Goal: Find specific page/section: Find specific page/section

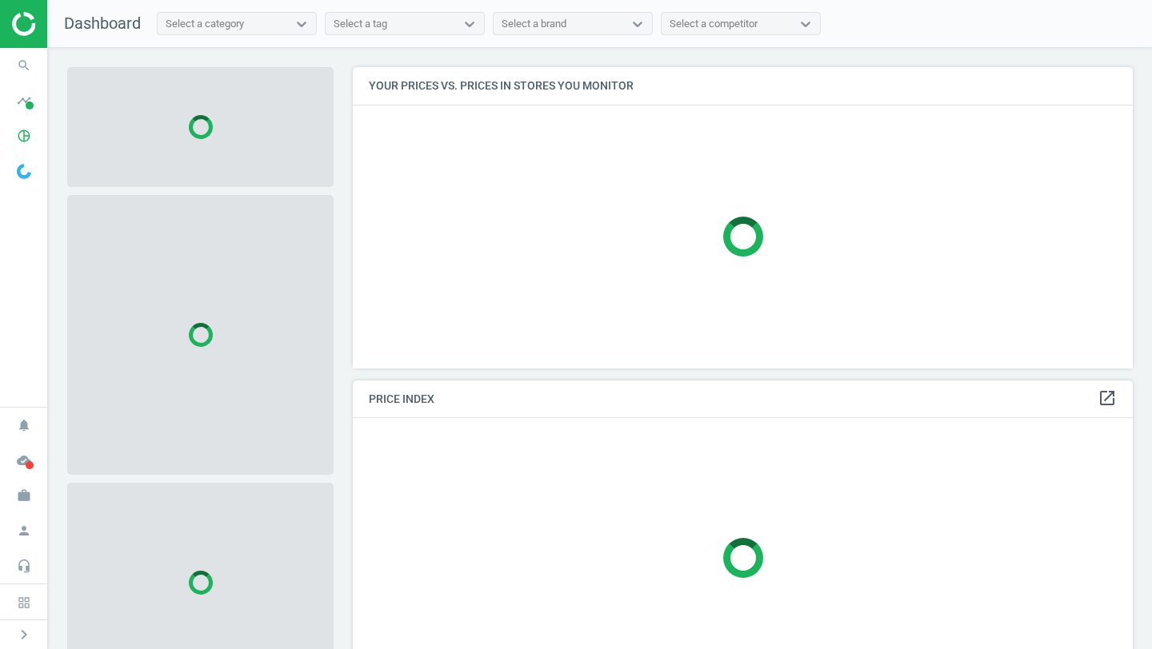
scroll to position [302, 781]
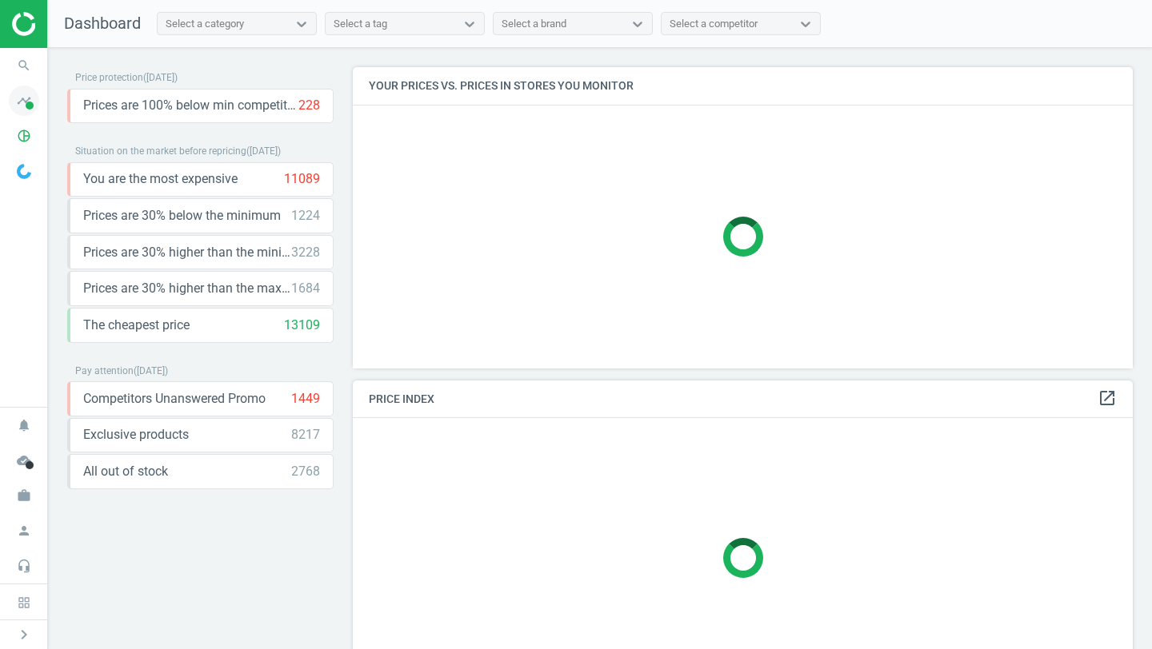
click at [37, 93] on icon "timeline" at bounding box center [24, 101] width 30 height 30
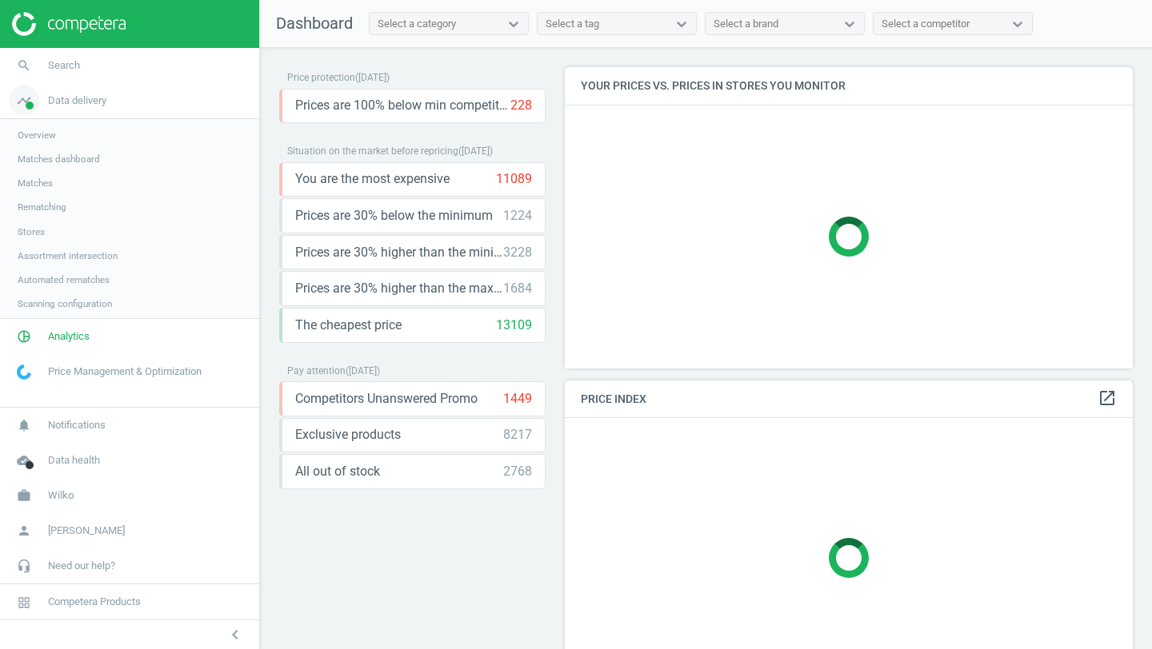
scroll to position [302, 569]
click at [101, 306] on span "Scanning configuration" at bounding box center [65, 304] width 94 height 13
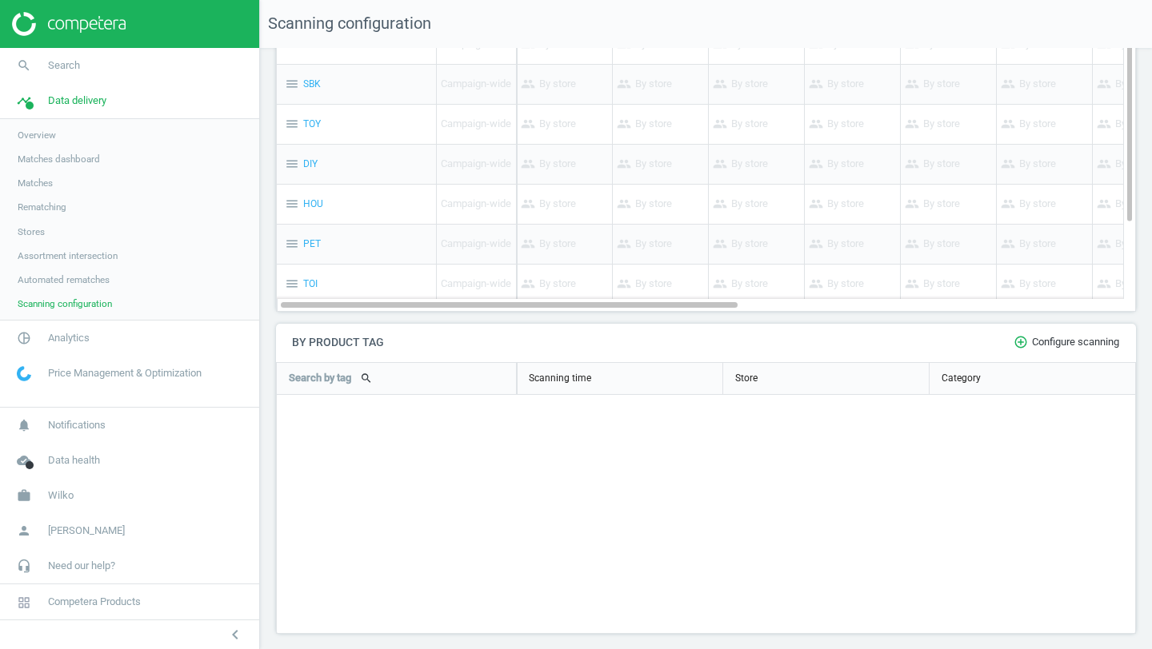
scroll to position [261, 0]
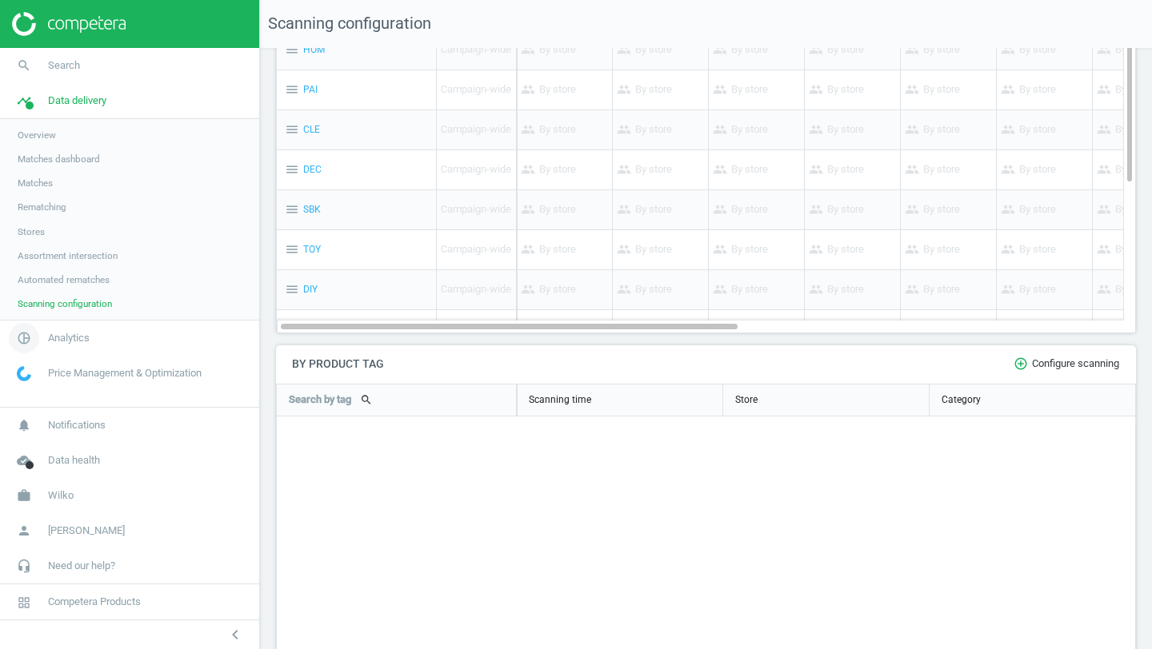
click at [58, 338] on span "Analytics" at bounding box center [69, 338] width 42 height 14
click at [30, 194] on span "Products" at bounding box center [37, 194] width 38 height 13
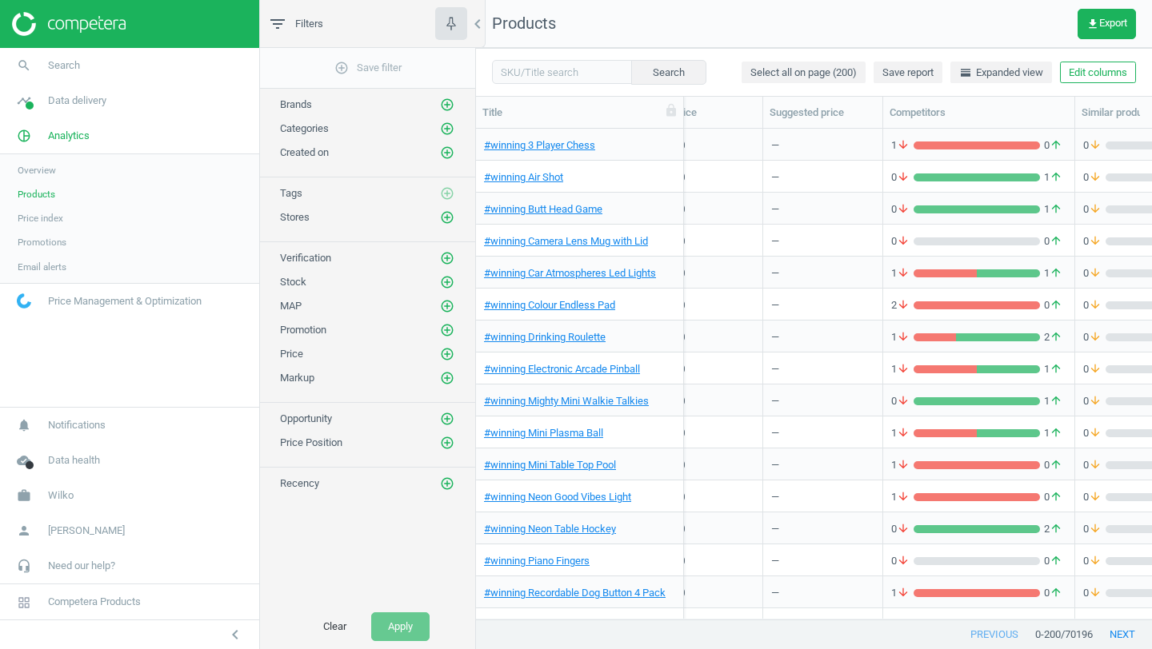
scroll to position [0, 148]
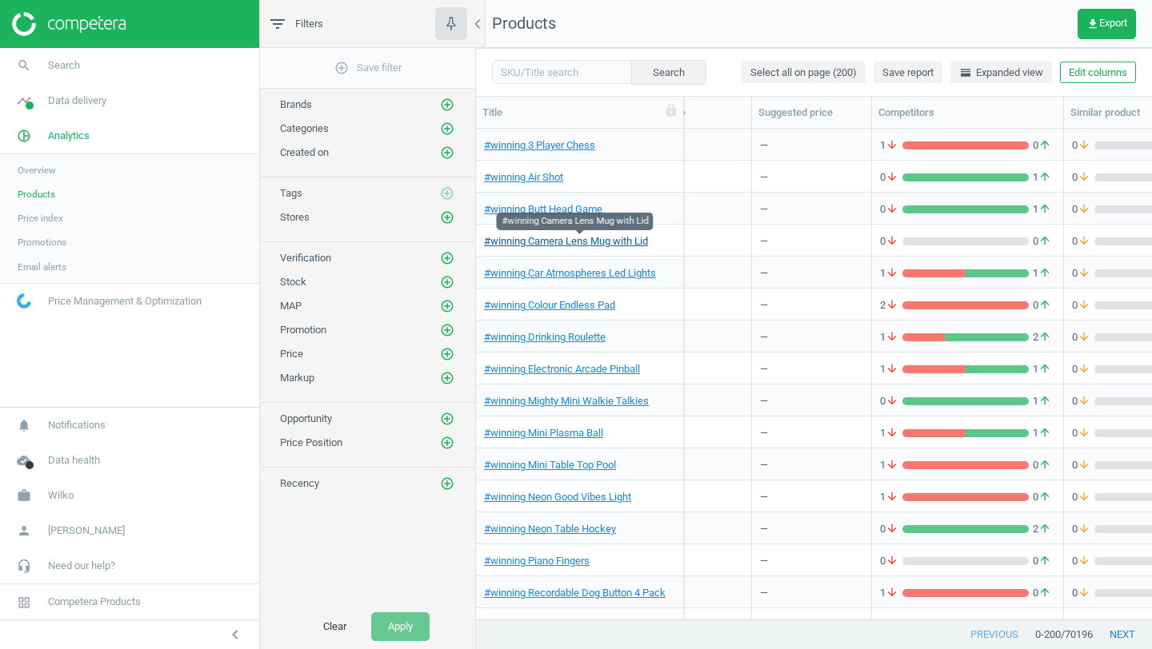
click at [641, 234] on body "Group 2 Created with Sketch. ic/cloud_download/grey600 Created with Sketch. gra…" at bounding box center [576, 324] width 1152 height 649
click at [674, 240] on span "#winning Camera Lens Mug with Lid" at bounding box center [579, 241] width 191 height 14
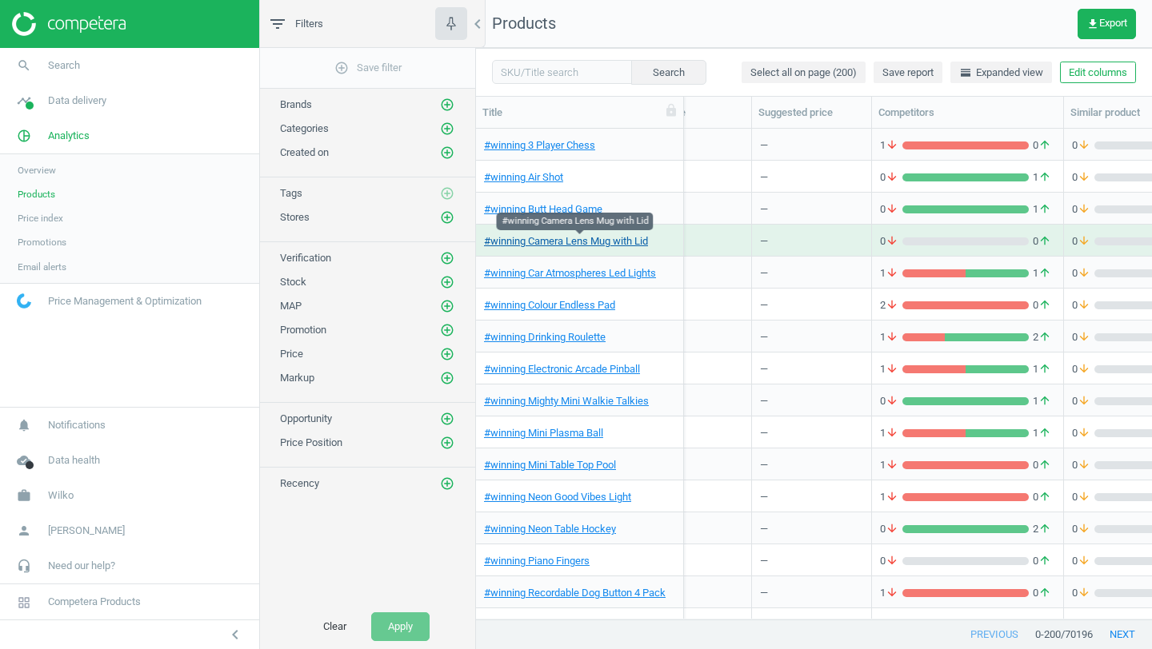
click at [636, 241] on link "#winning Camera Lens Mug with Lid" at bounding box center [566, 241] width 164 height 14
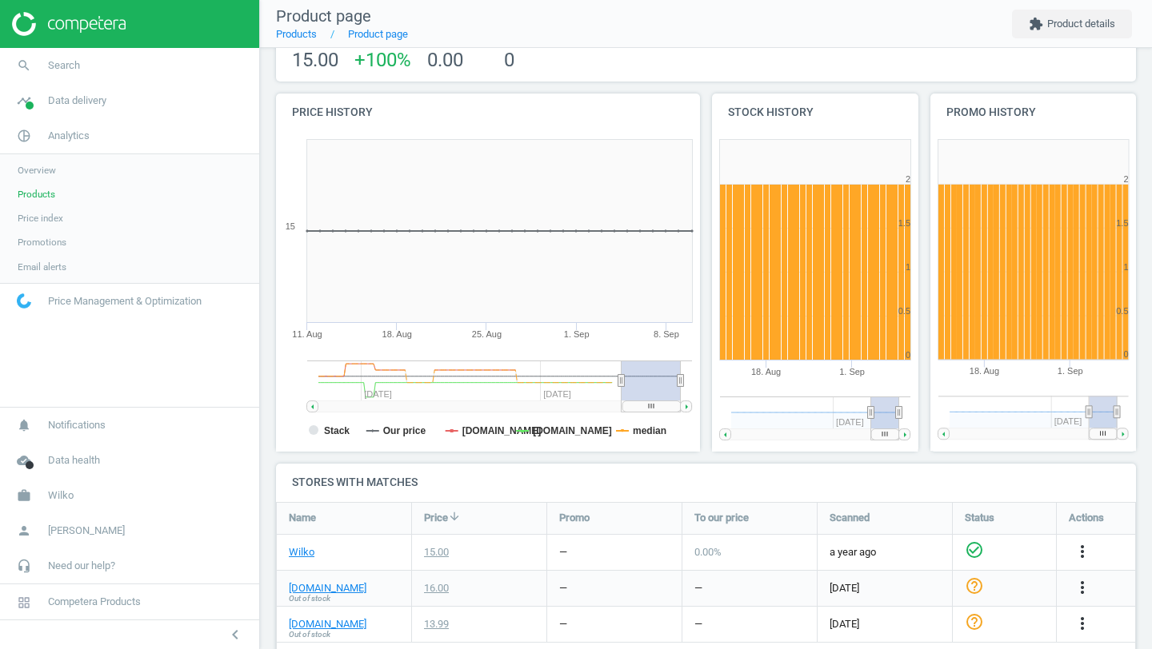
scroll to position [22, 0]
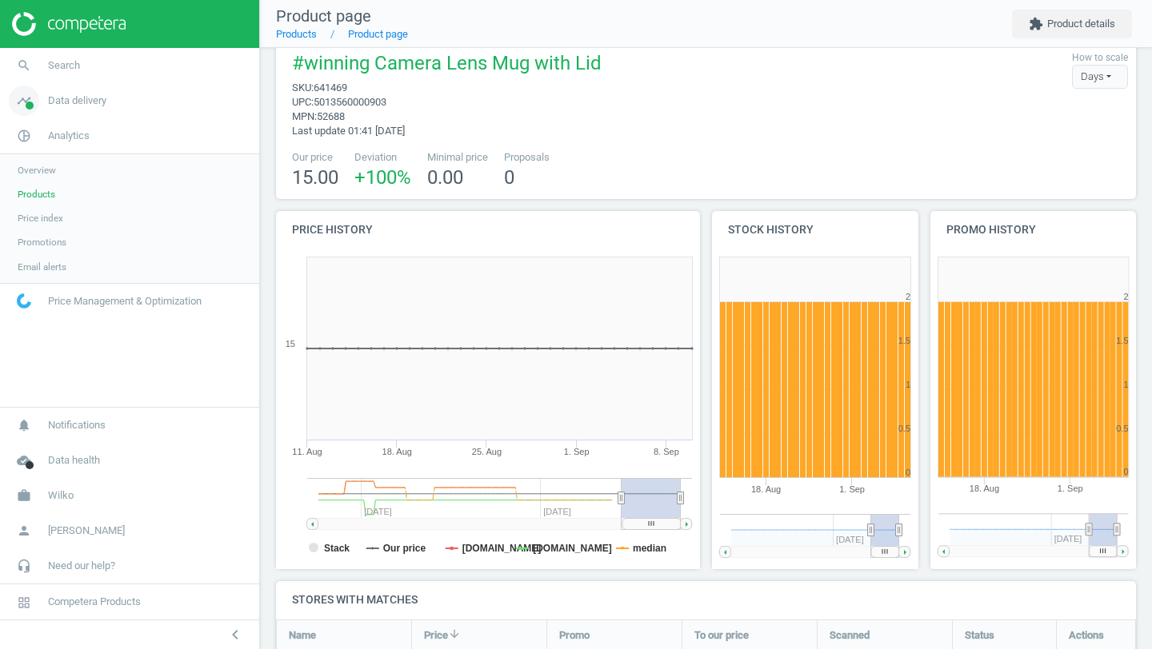
click at [75, 99] on span "Data delivery" at bounding box center [77, 101] width 58 height 14
